Goal: Check status: Check status

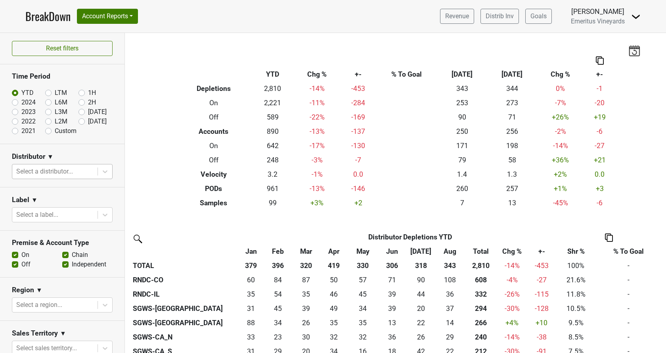
click at [74, 169] on div at bounding box center [54, 171] width 77 height 11
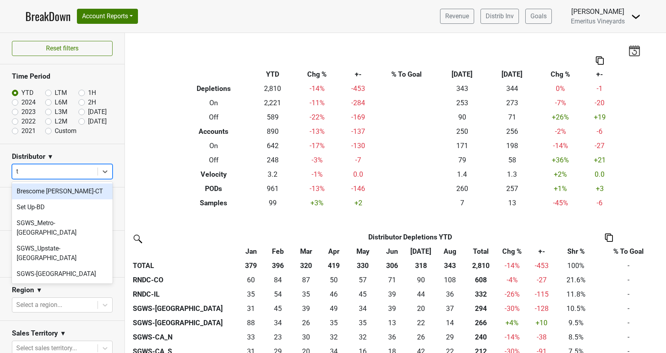
type input "tx"
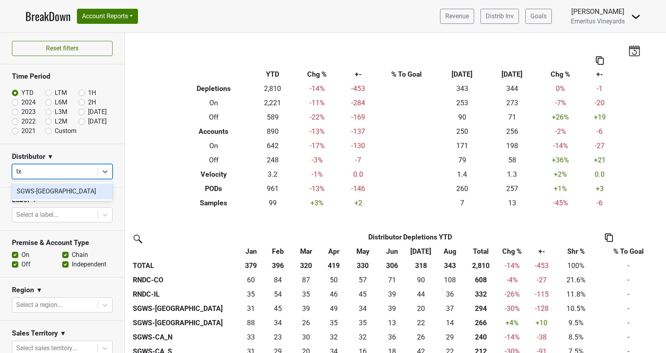
click at [61, 186] on div "SGWS-[GEOGRAPHIC_DATA]" at bounding box center [62, 191] width 101 height 16
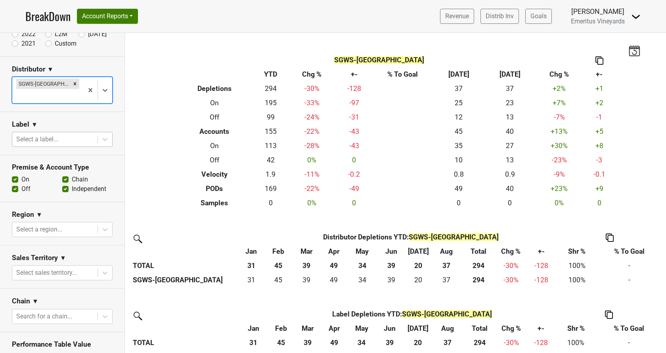
scroll to position [90, 0]
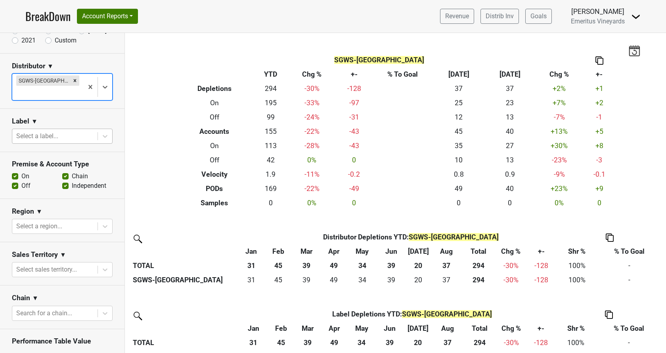
click at [52, 220] on div "Select a region..." at bounding box center [54, 226] width 85 height 14
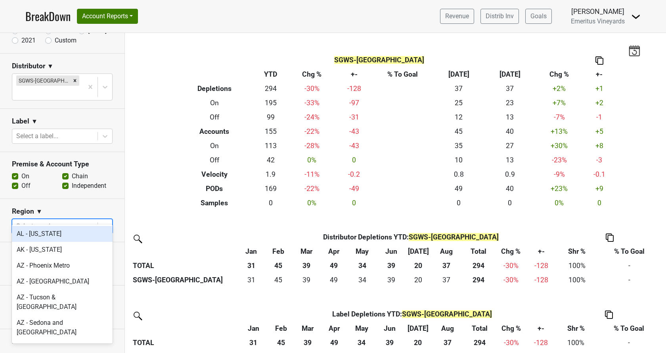
click at [54, 220] on div at bounding box center [54, 225] width 77 height 11
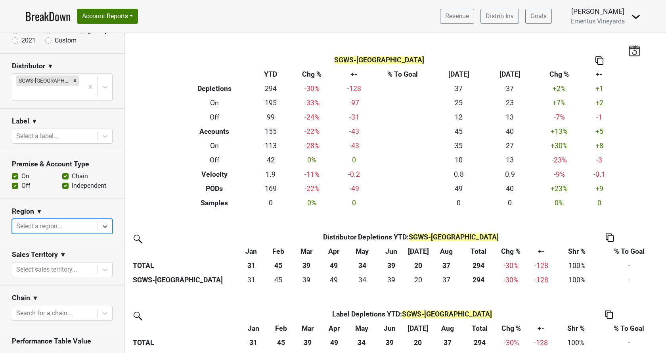
scroll to position [218, 0]
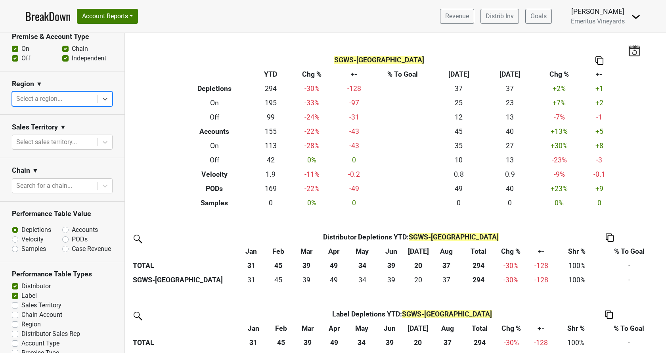
click at [15, 319] on div "Region" at bounding box center [62, 324] width 101 height 10
click at [21, 319] on label "Region" at bounding box center [30, 324] width 19 height 10
click at [16, 319] on input "Region" at bounding box center [15, 323] width 6 height 8
checkbox input "true"
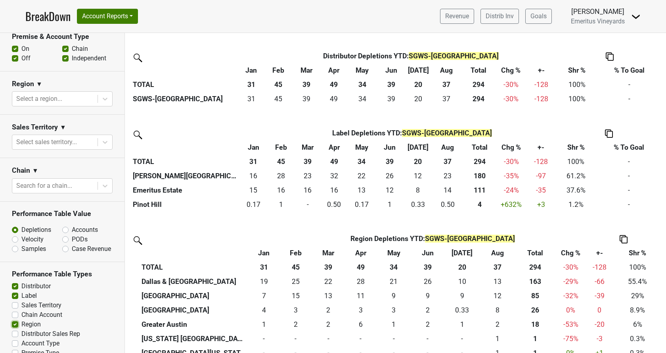
scroll to position [223, 0]
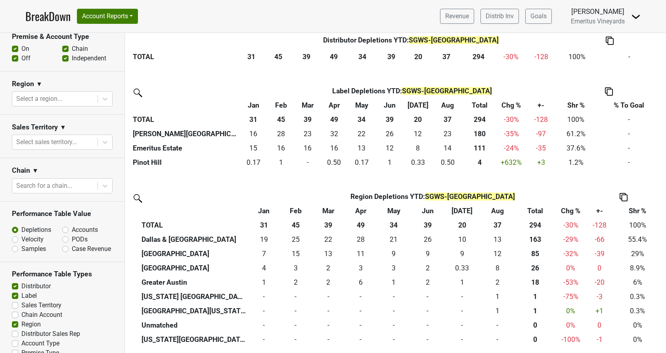
click at [539, 213] on th "Total" at bounding box center [535, 210] width 41 height 14
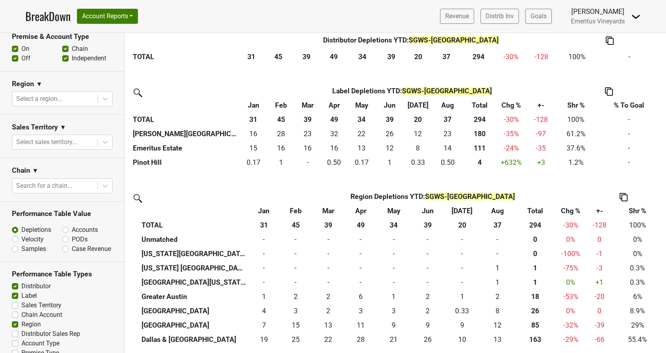
click at [539, 213] on th "Total" at bounding box center [535, 210] width 41 height 14
